Goal: Information Seeking & Learning: Learn about a topic

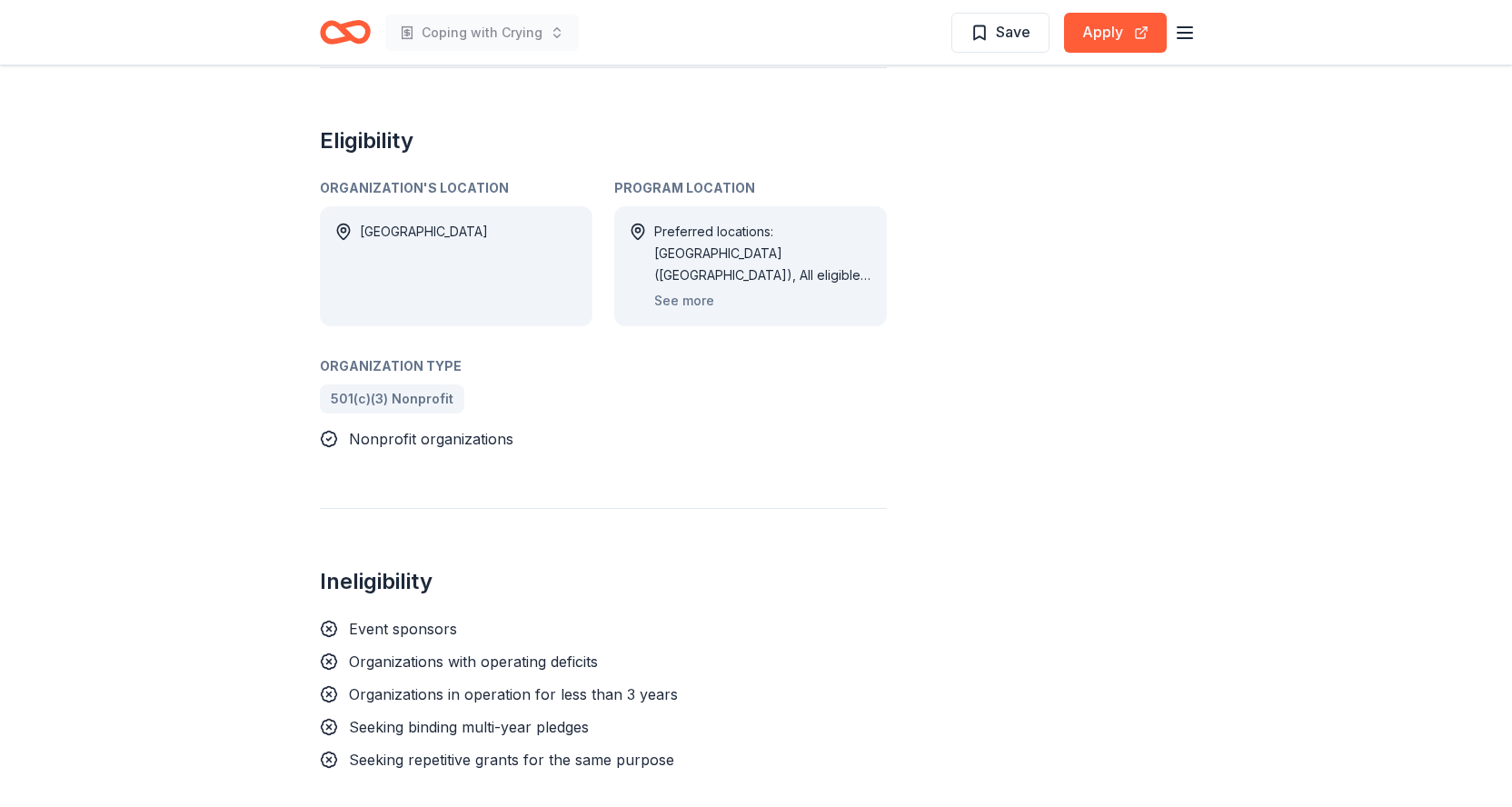
scroll to position [1184, 0]
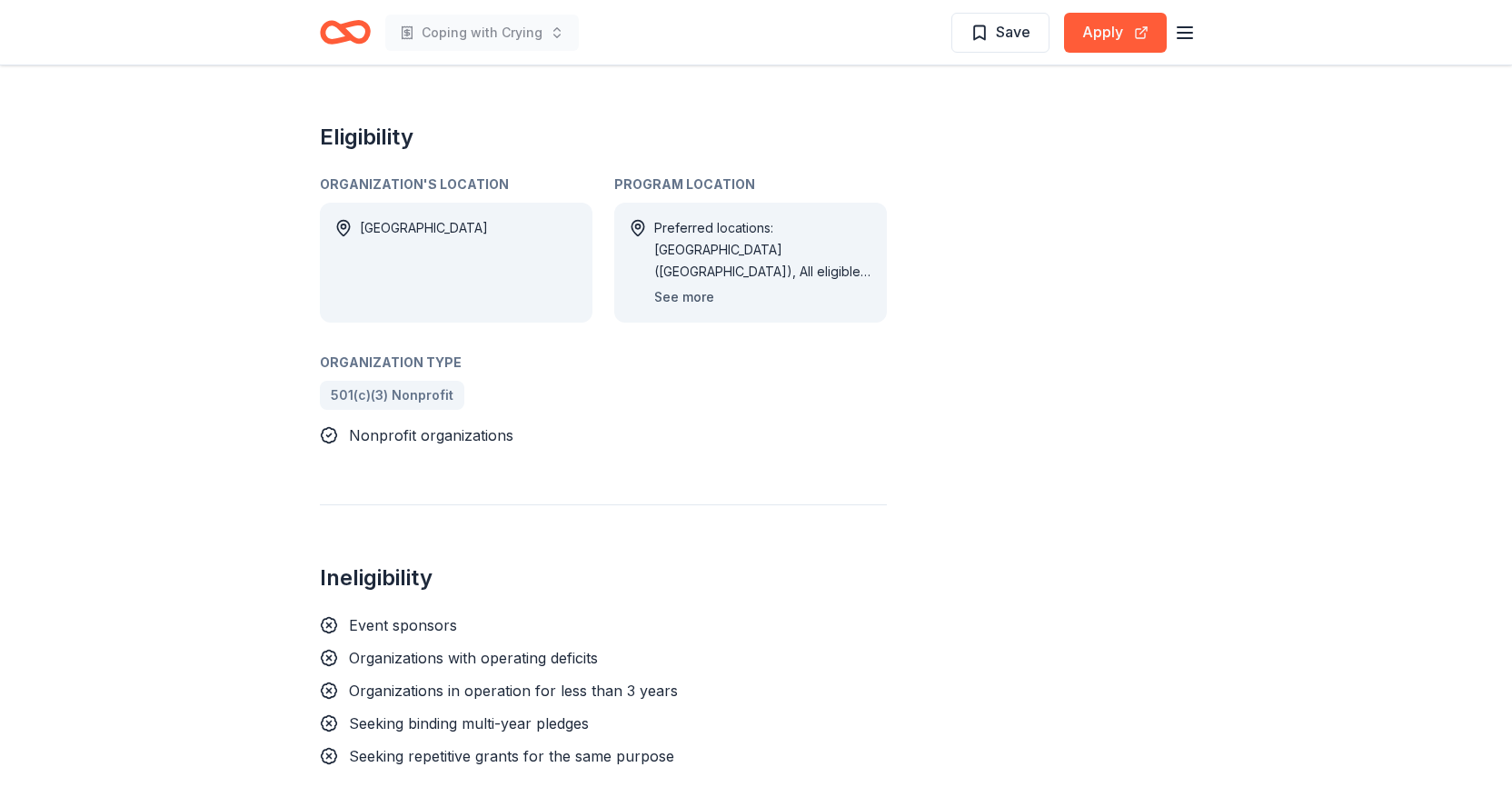
click at [691, 286] on button "See more" at bounding box center [684, 297] width 60 height 22
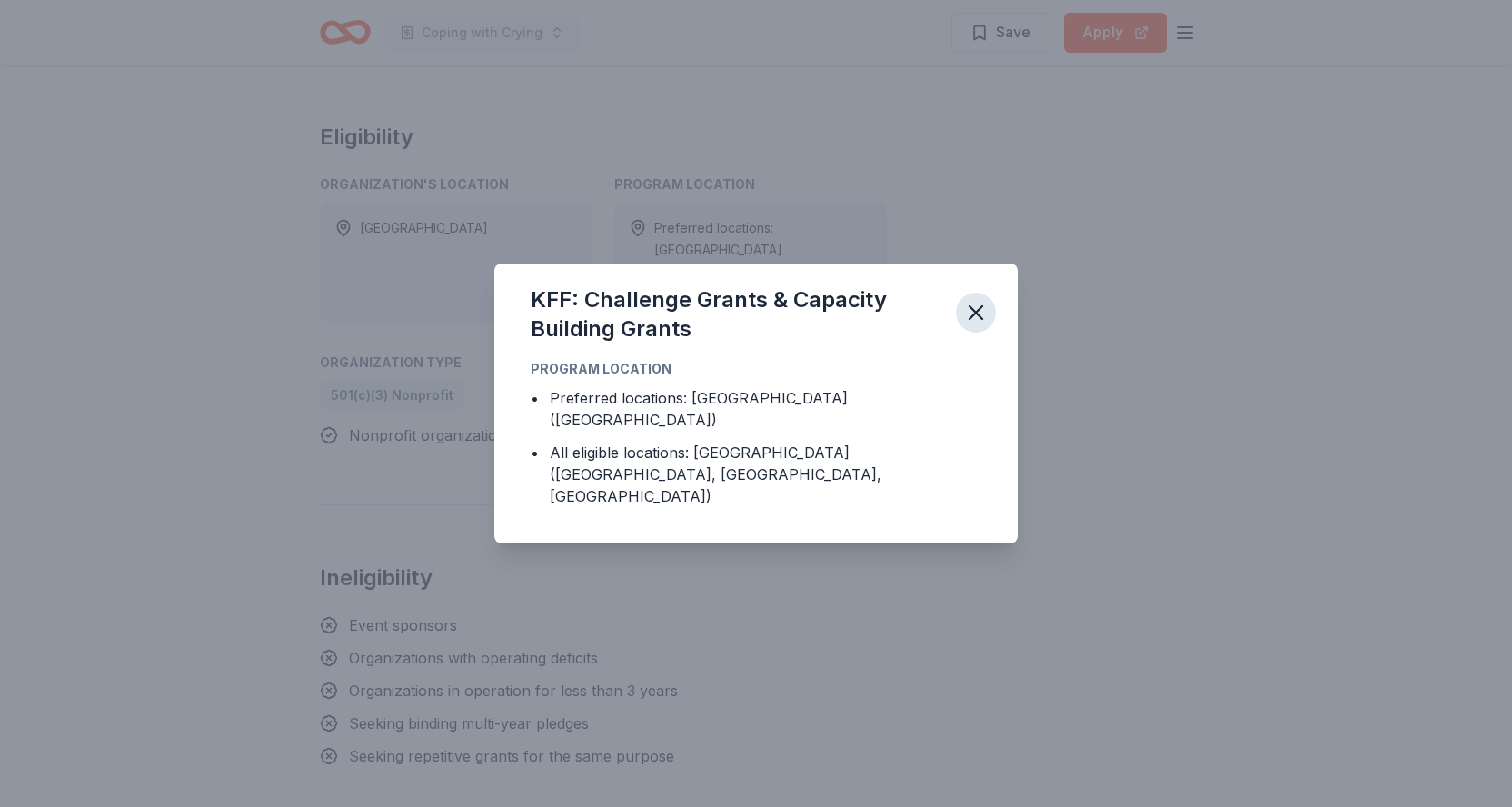
click at [968, 325] on icon "button" at bounding box center [976, 312] width 25 height 25
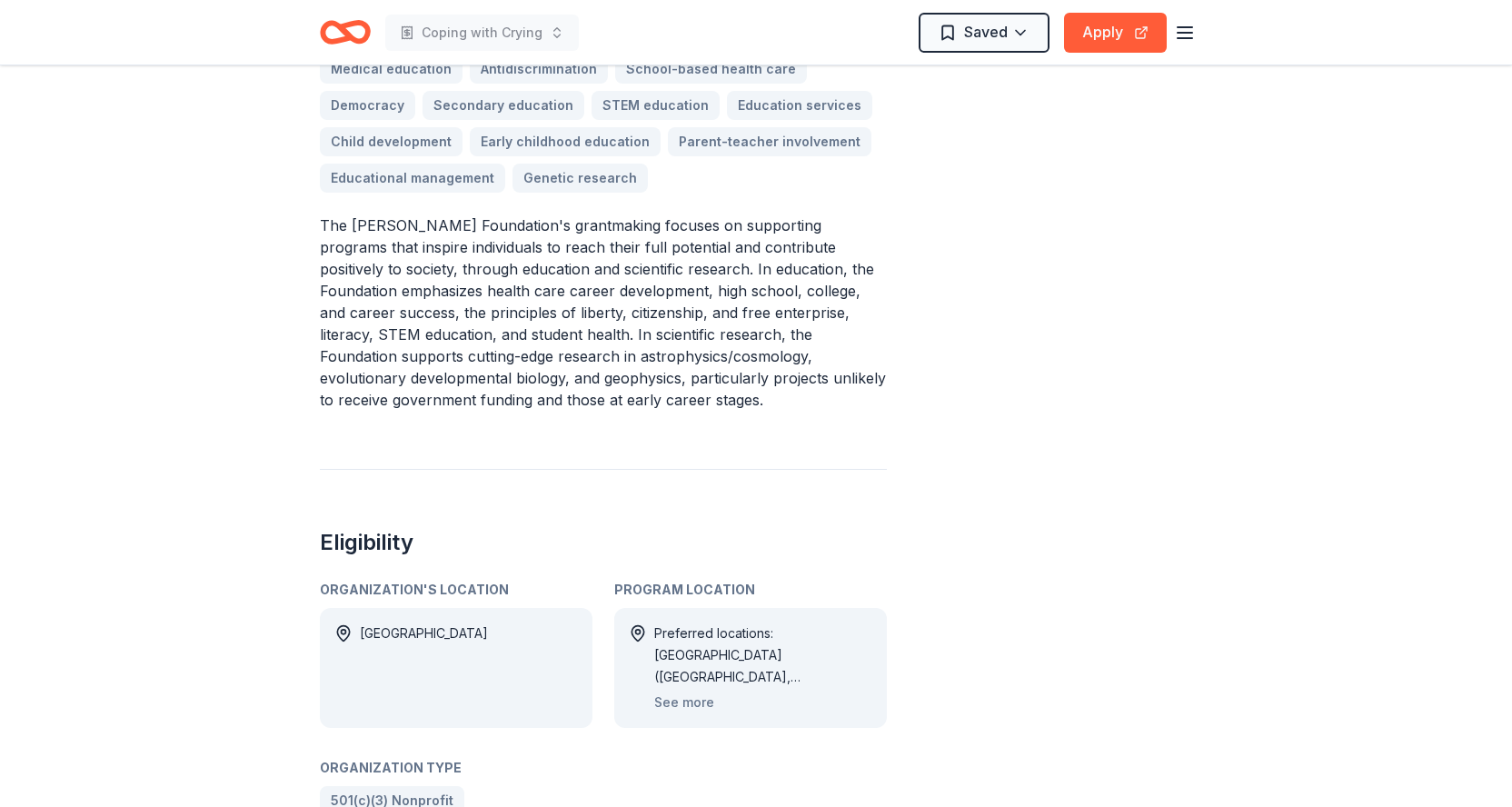
scroll to position [629, 0]
